Goal: Complete application form

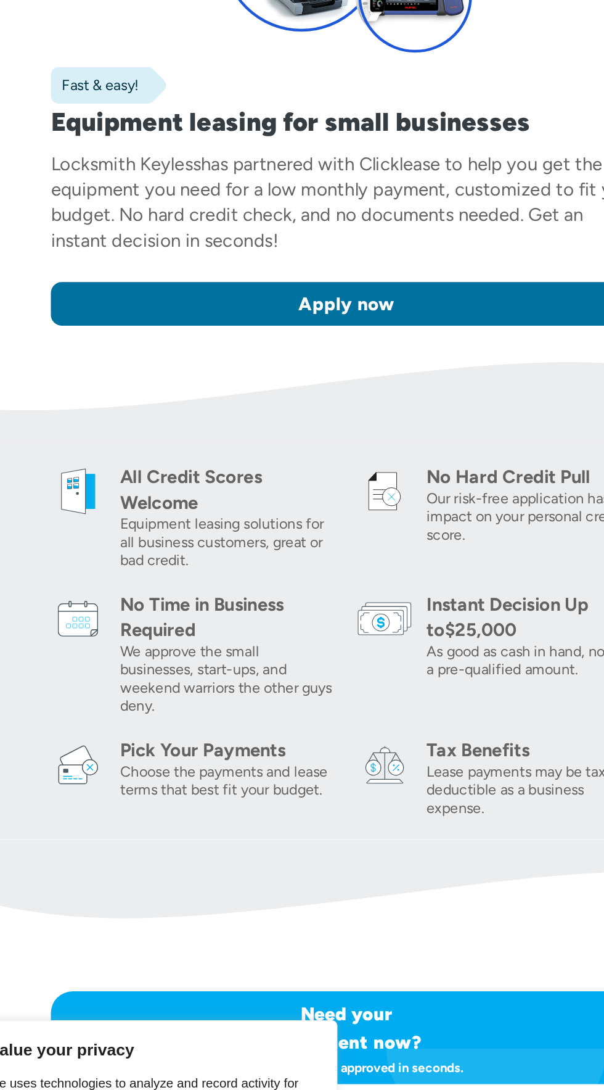
click at [134, 432] on link "Apply now" at bounding box center [302, 421] width 401 height 30
